Goal: Transaction & Acquisition: Purchase product/service

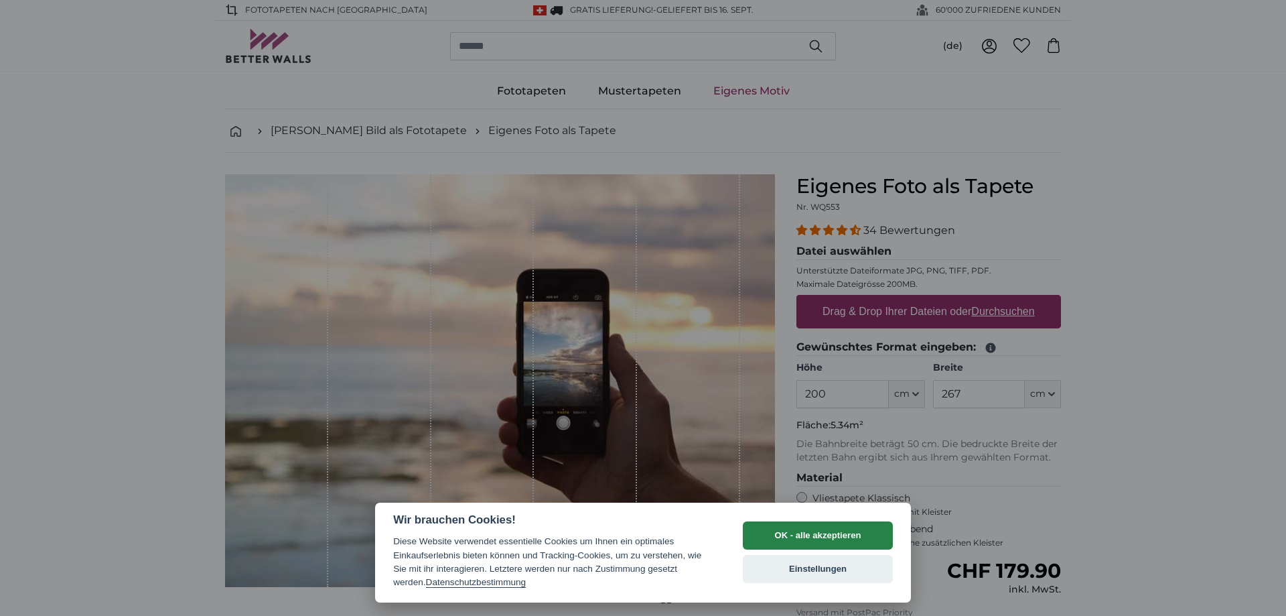
click at [815, 527] on button "OK - alle akzeptieren" at bounding box center [818, 535] width 150 height 28
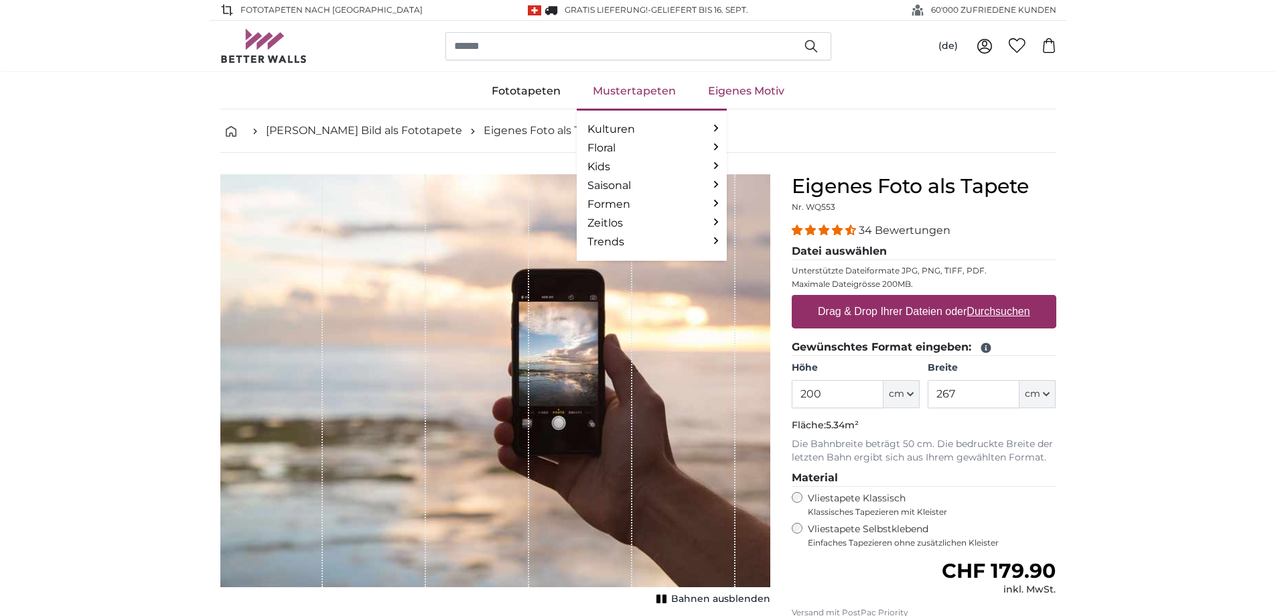
click at [634, 96] on link "Mustertapeten" at bounding box center [634, 91] width 115 height 35
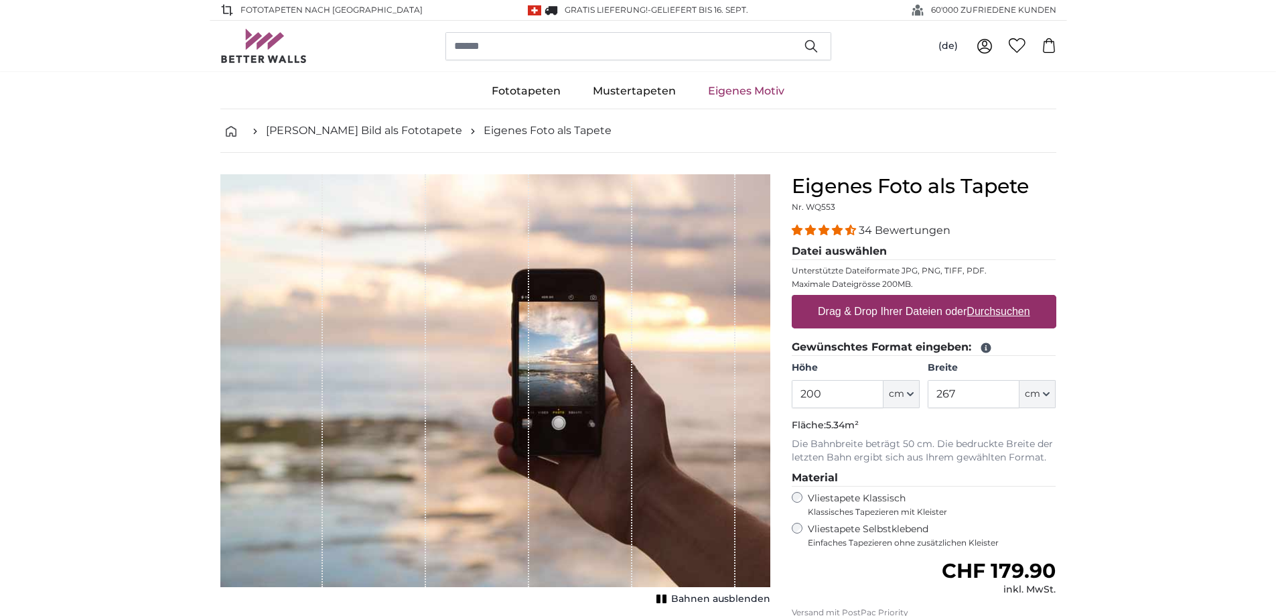
drag, startPoint x: 823, startPoint y: 383, endPoint x: 706, endPoint y: 381, distance: 117.3
click at [707, 381] on product-detail "Abbrechen Bild zuschneiden Bahnen ausblenden Eigenes Foto als Tapete Nr. WQ553 …" at bounding box center [639, 465] width 858 height 625
type input "300"
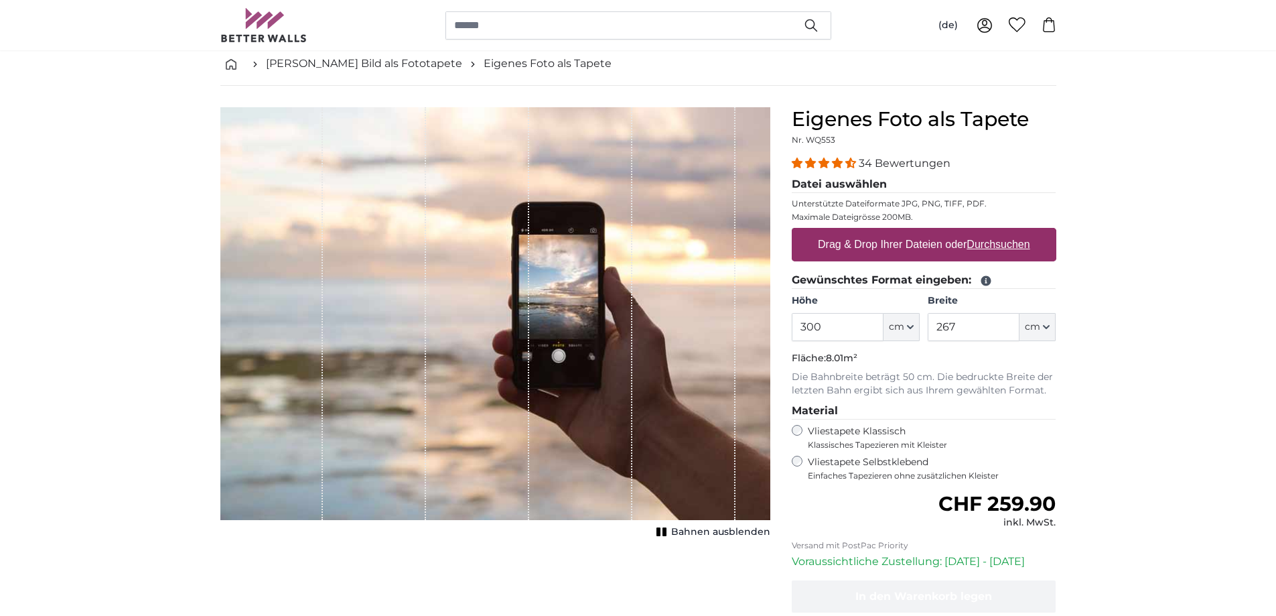
scroll to position [134, 0]
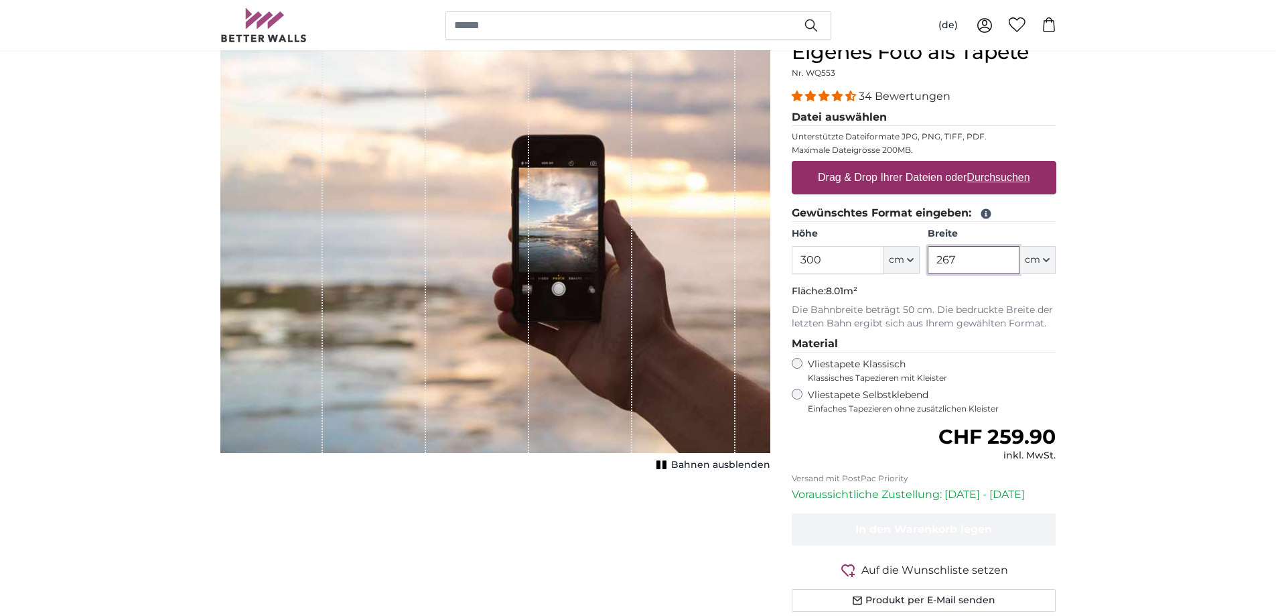
drag, startPoint x: 980, startPoint y: 263, endPoint x: 905, endPoint y: 256, distance: 75.3
click at [905, 256] on div "Höhe 300 ft cm Centimeter (cm) Inches (inch) Feet (ft. in.) Breite 267 ft cm Ce…" at bounding box center [924, 250] width 265 height 47
type input "500"
